Goal: Task Accomplishment & Management: Manage account settings

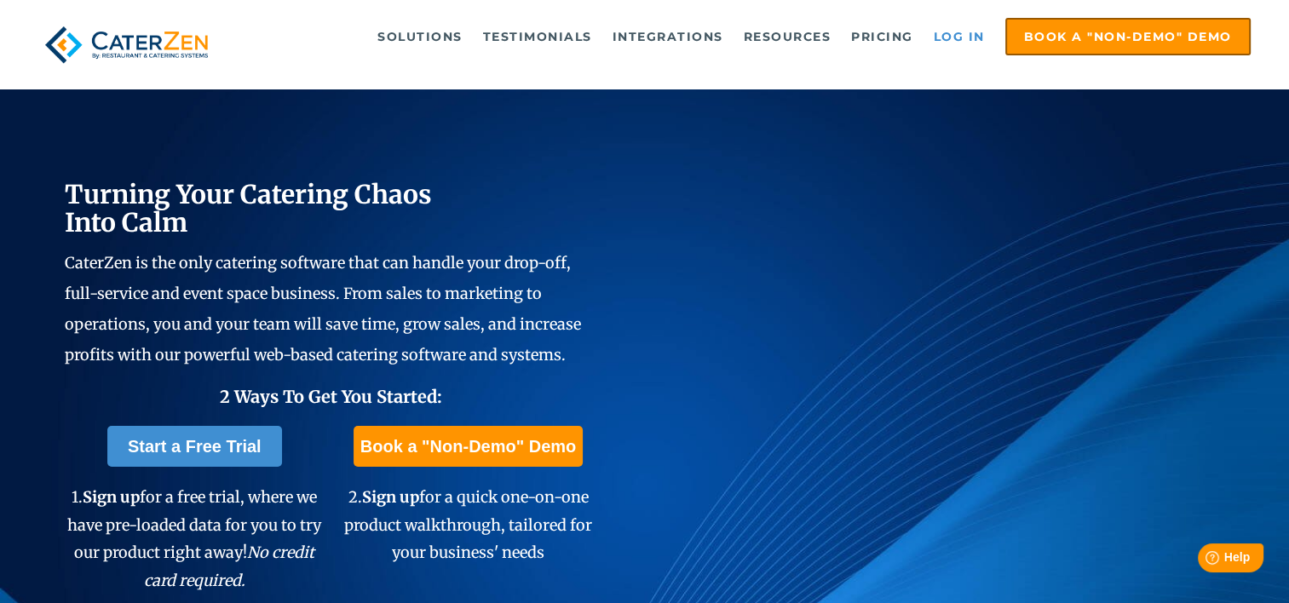
click at [968, 34] on link "Log in" at bounding box center [959, 37] width 68 height 34
click at [970, 35] on link "Log in" at bounding box center [959, 37] width 68 height 34
